Goal: Task Accomplishment & Management: Complete application form

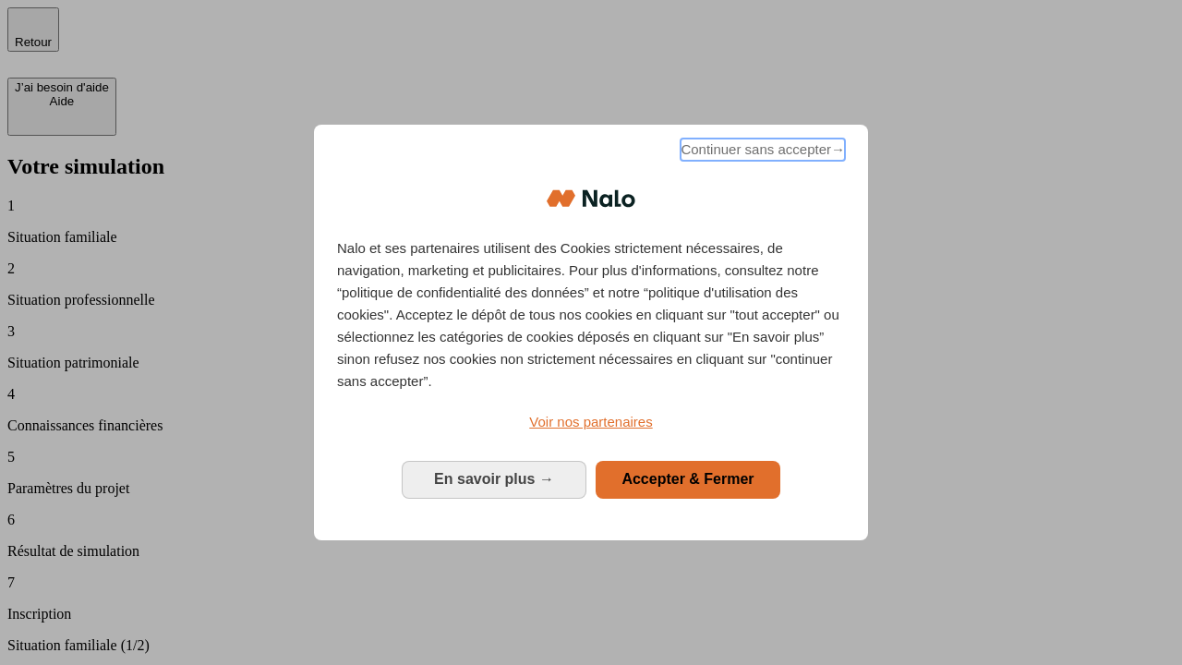
click at [761, 152] on span "Continuer sans accepter →" at bounding box center [762, 149] width 164 height 22
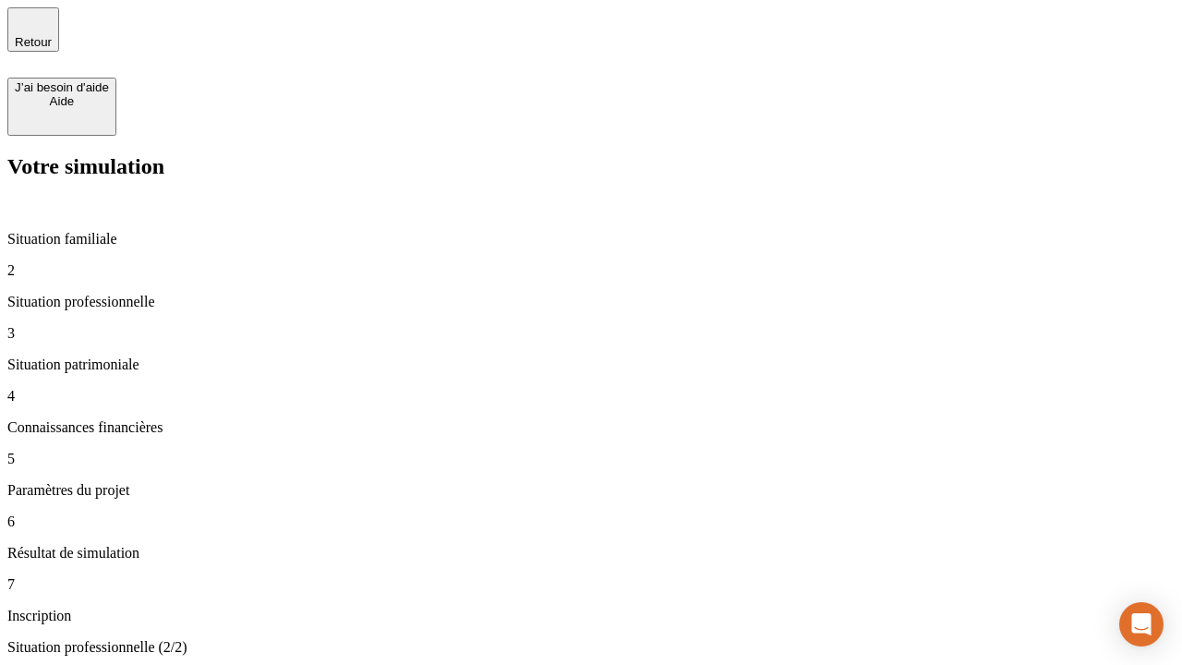
type input "30 000"
type input "40 000"
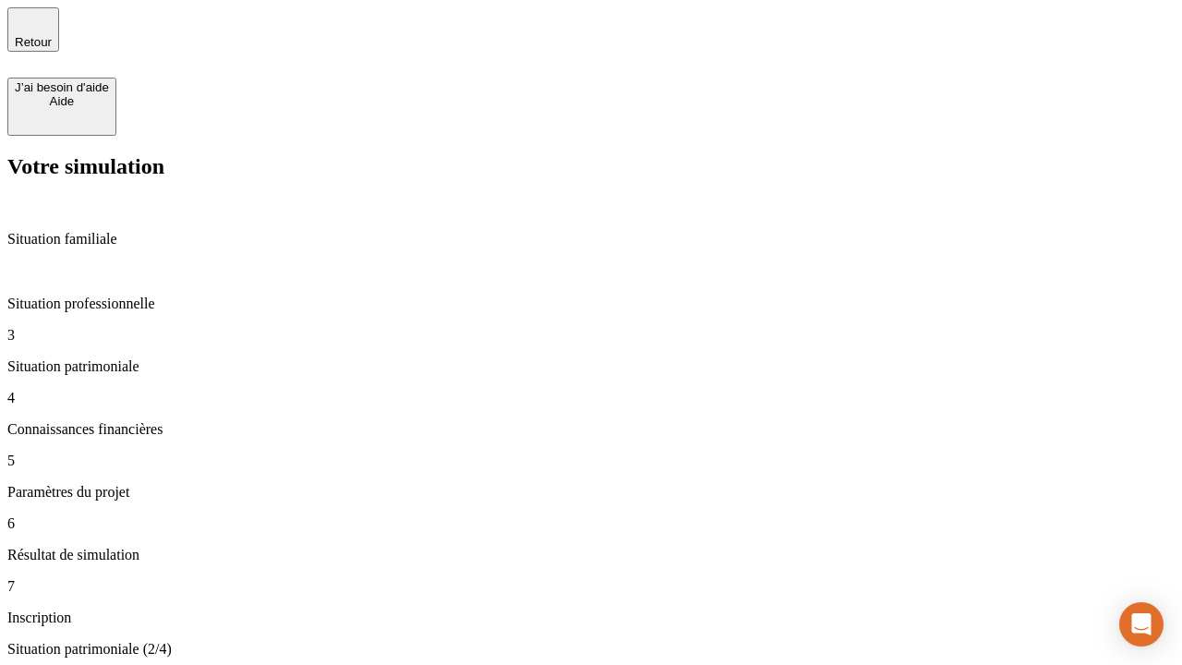
type input "1 100"
type input "20"
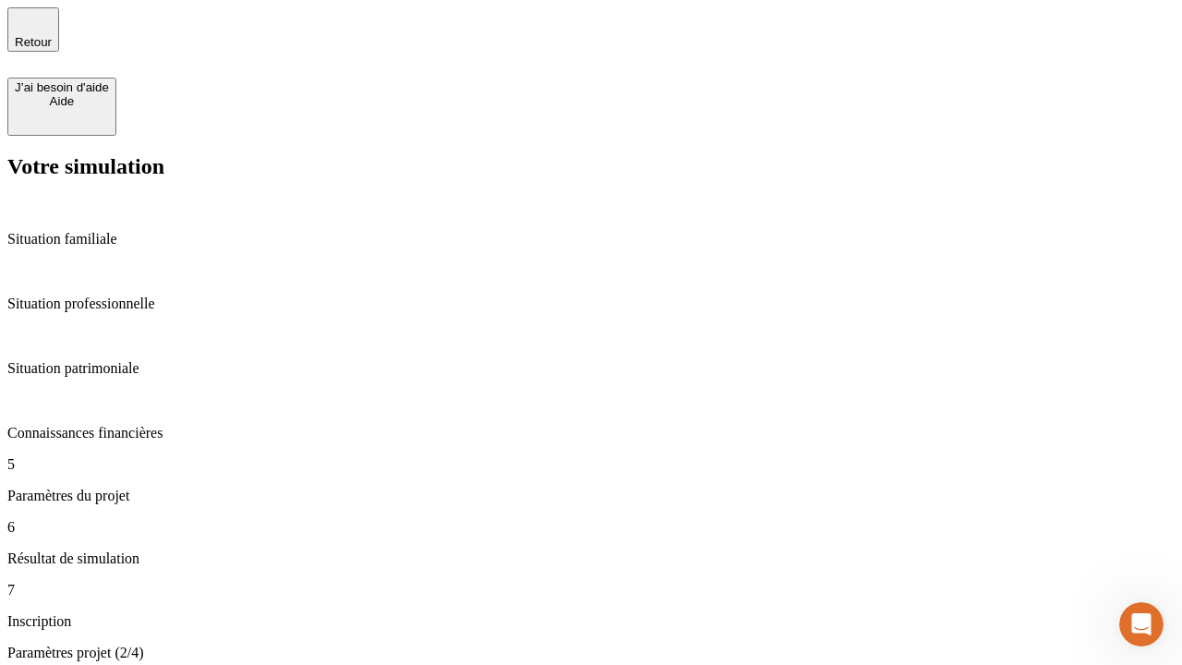
type input "40"
type input "62"
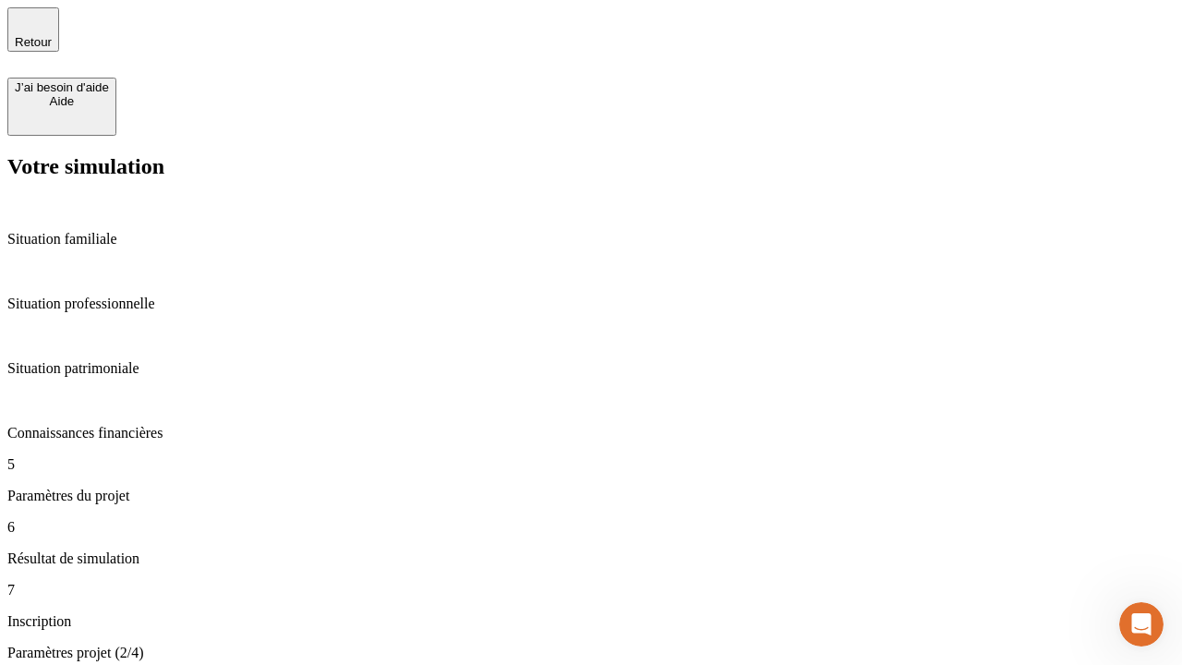
type input "50 000"
type input "640"
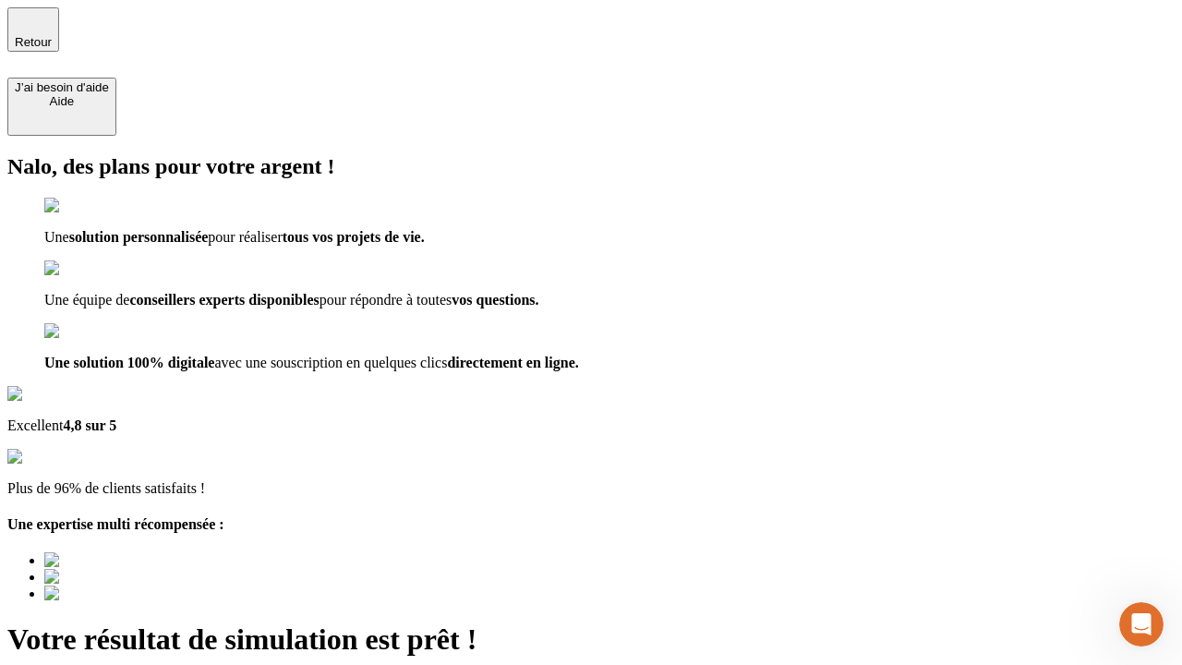
type input "[EMAIL_ADDRESS][DOMAIN_NAME]"
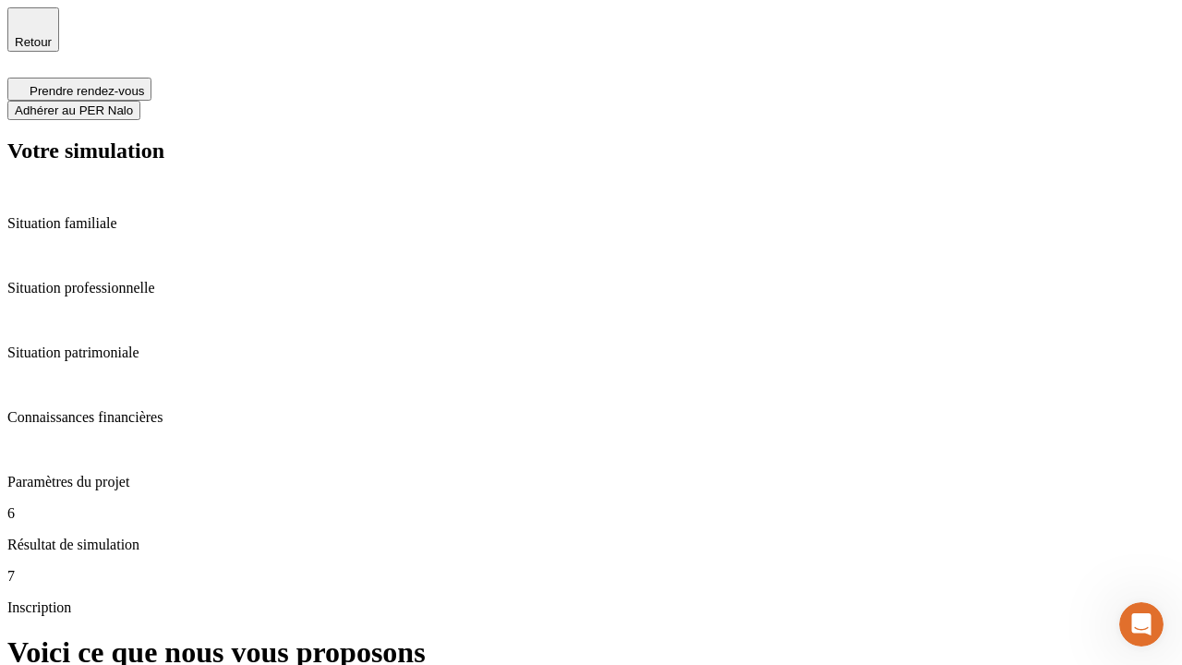
click at [133, 103] on span "Adhérer au PER Nalo" at bounding box center [74, 110] width 118 height 14
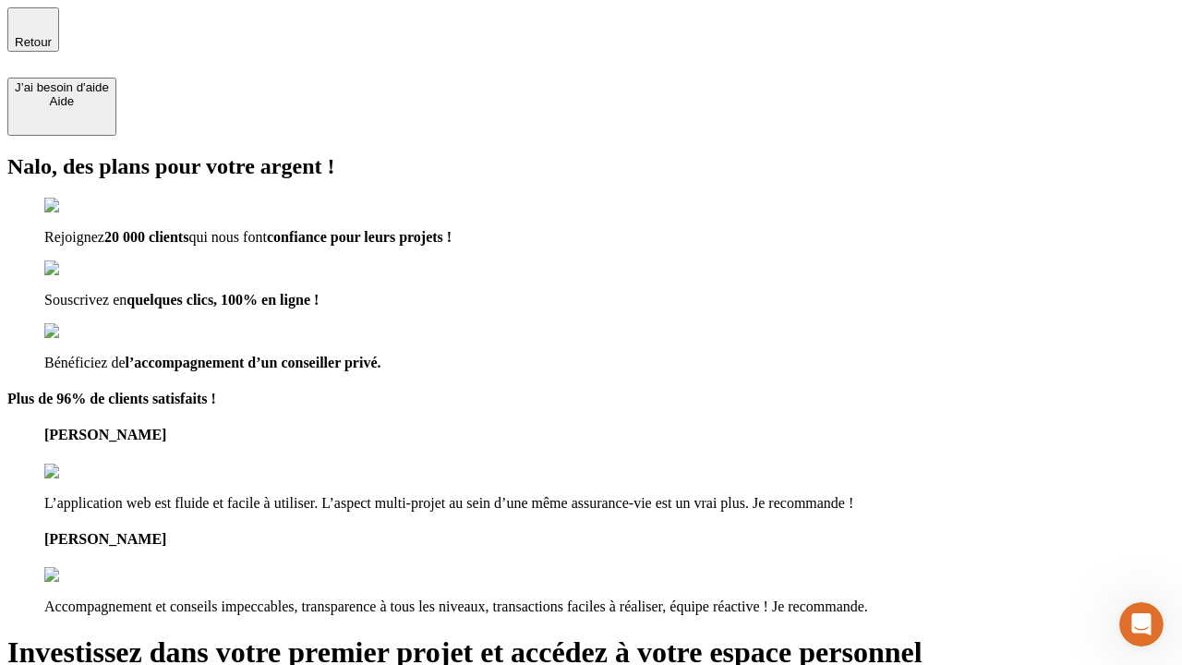
type input "[PERSON_NAME][EMAIL_ADDRESS][DOMAIN_NAME]"
